Goal: Navigation & Orientation: Find specific page/section

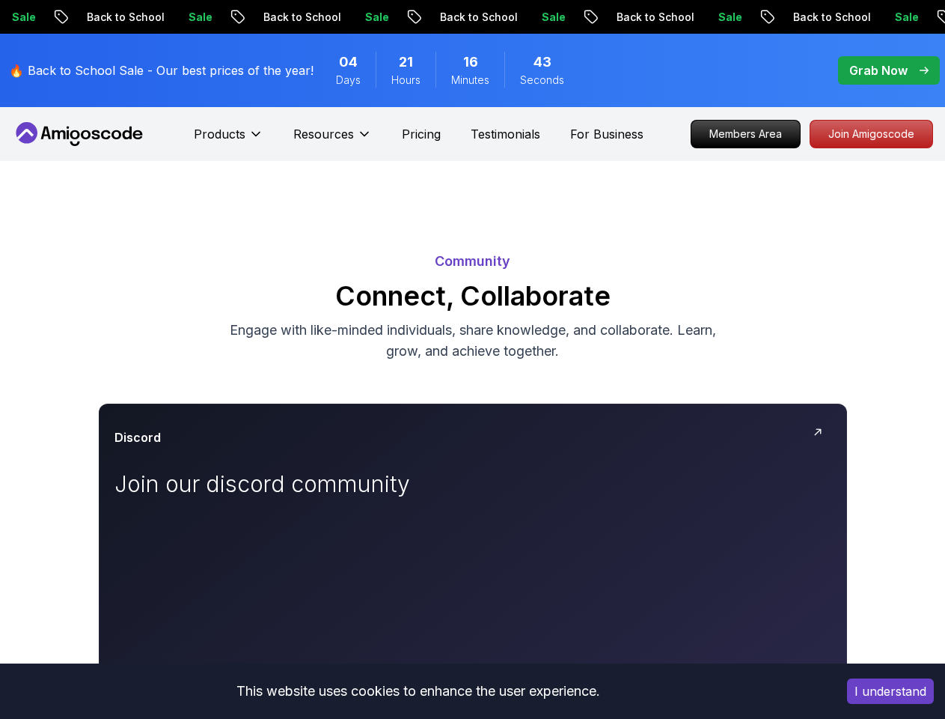
click at [891, 691] on button "I understand" at bounding box center [890, 690] width 87 height 25
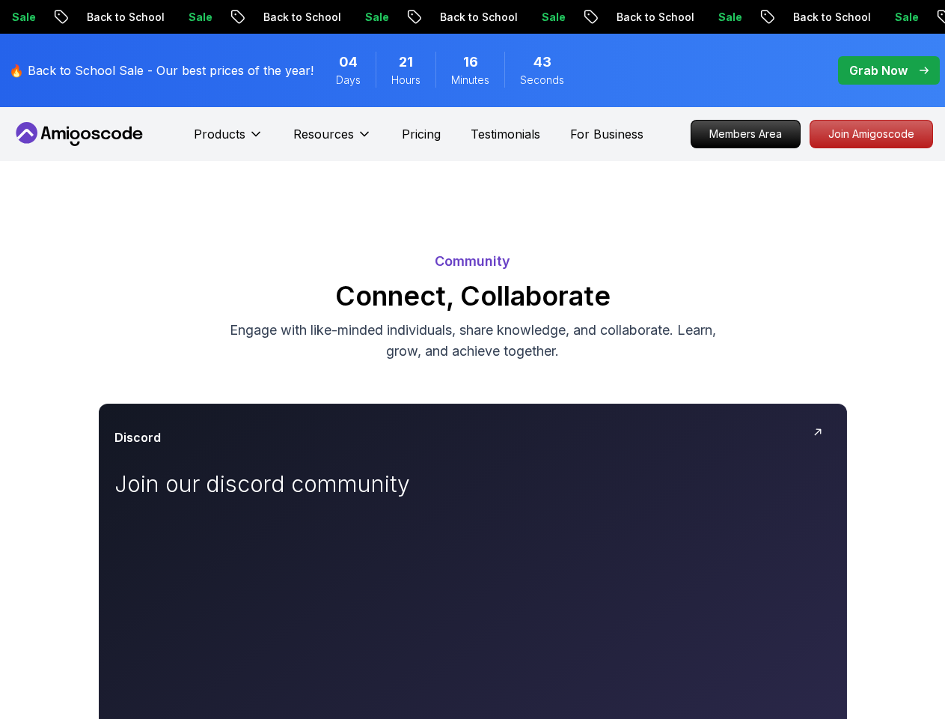
click at [228, 140] on p "Products" at bounding box center [220, 134] width 52 height 18
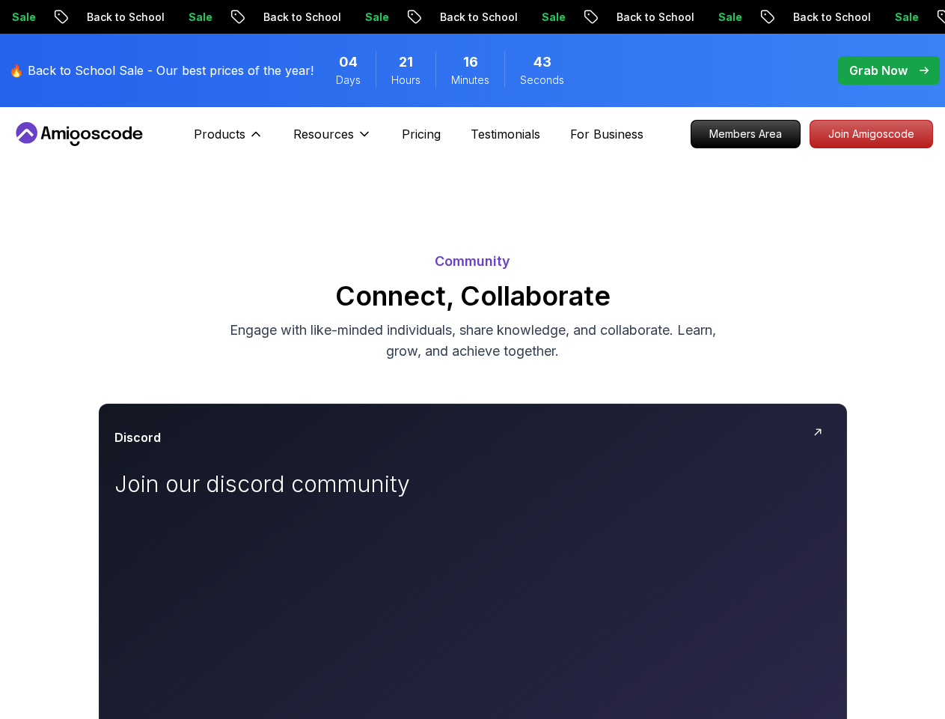
click at [332, 140] on p "Resources" at bounding box center [323, 134] width 61 height 18
